Goal: Navigation & Orientation: Understand site structure

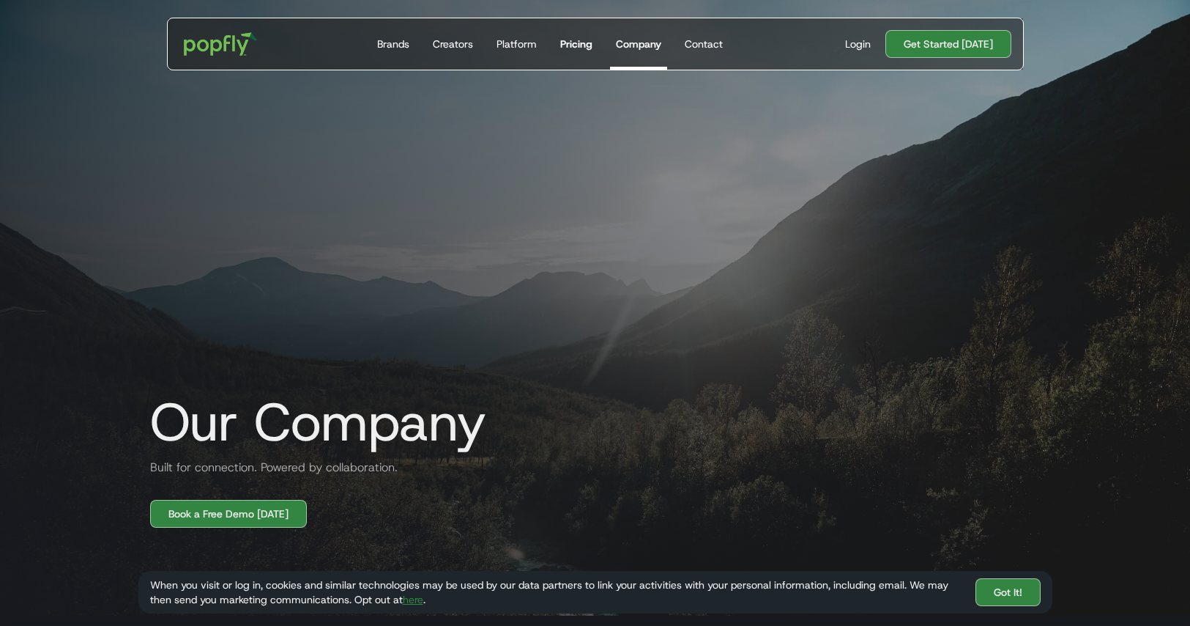
click at [572, 41] on div "Pricing" at bounding box center [576, 44] width 32 height 15
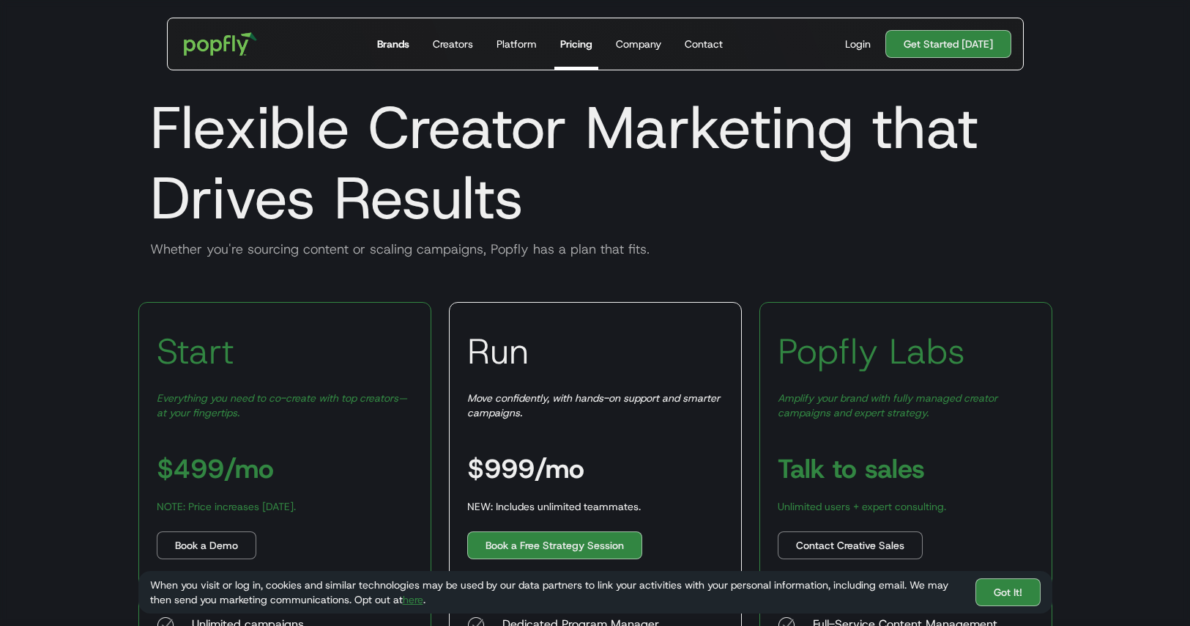
click at [380, 44] on div "Brands" at bounding box center [393, 44] width 32 height 15
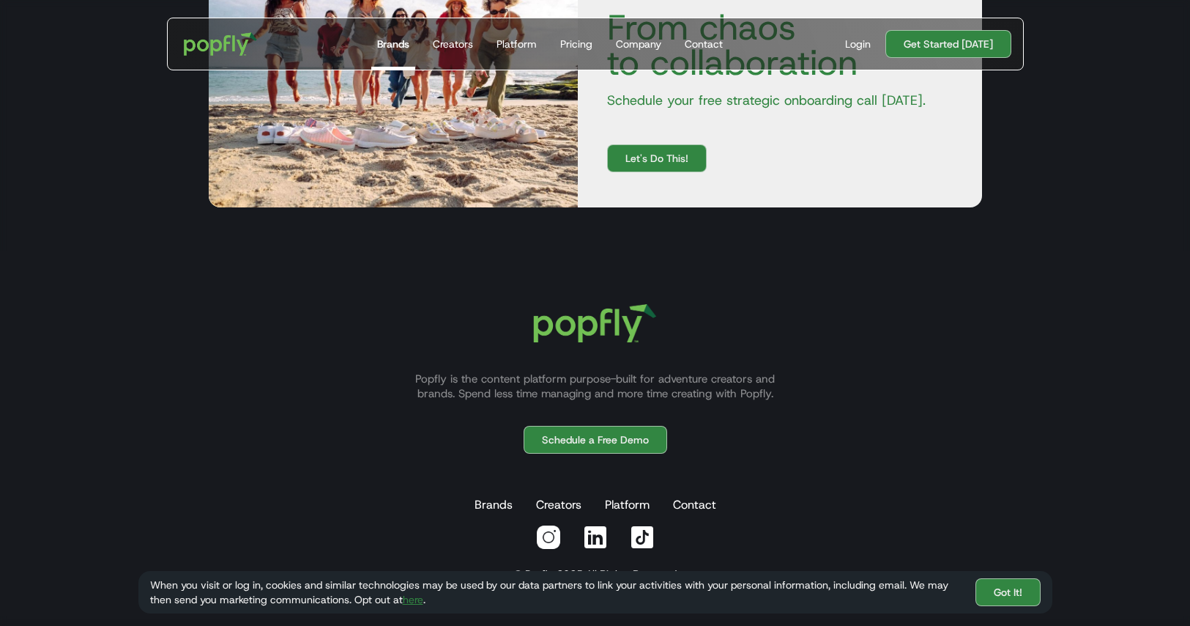
scroll to position [2733, 0]
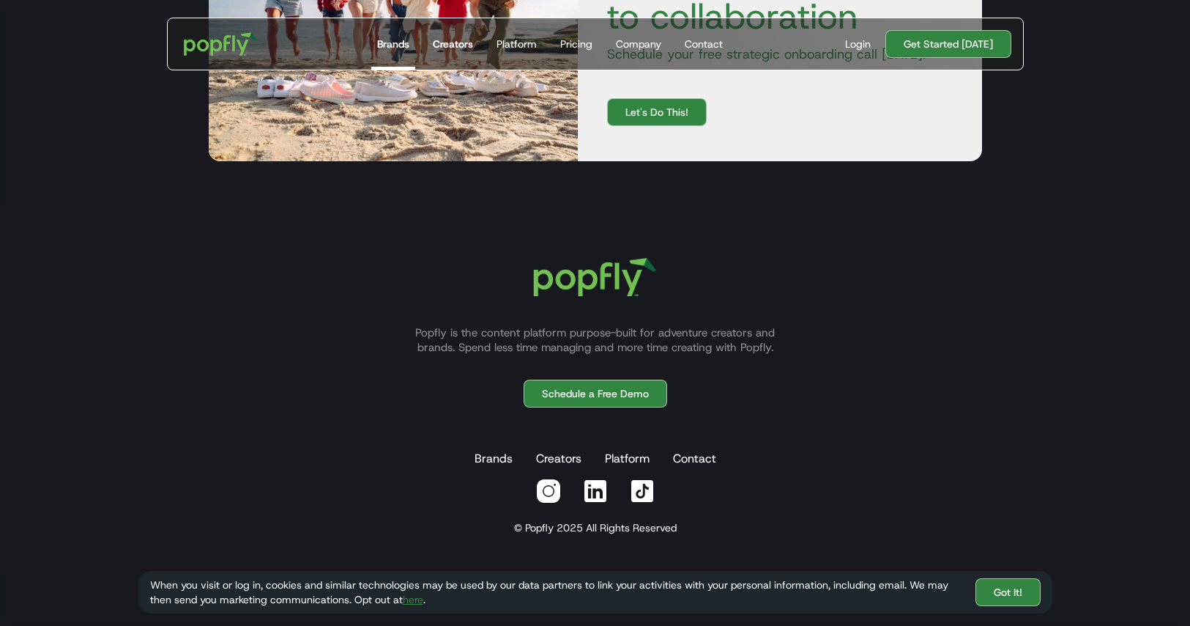
click at [454, 45] on div "Creators" at bounding box center [453, 44] width 40 height 15
